Goal: Information Seeking & Learning: Learn about a topic

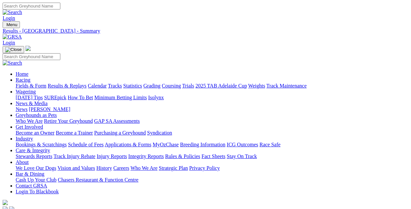
click at [69, 83] on link "Results & Replays" at bounding box center [67, 86] width 39 height 6
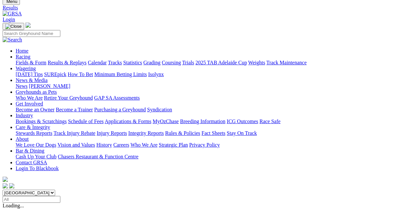
scroll to position [33, 0]
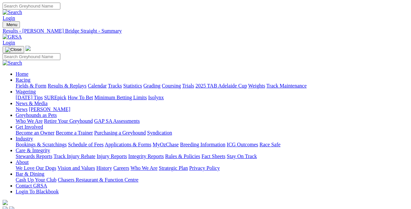
click at [70, 83] on link "Results & Replays" at bounding box center [67, 86] width 39 height 6
click at [16, 83] on link "Fields & Form" at bounding box center [31, 86] width 31 height 6
